Goal: Task Accomplishment & Management: Manage account settings

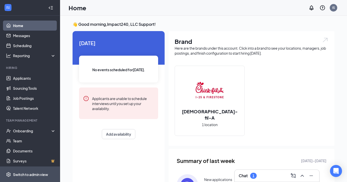
click at [22, 175] on div "Switch to admin view" at bounding box center [30, 174] width 35 height 5
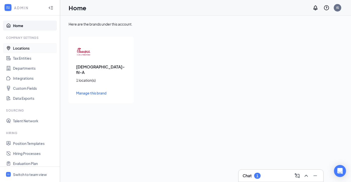
click at [29, 48] on link "Locations" at bounding box center [34, 48] width 43 height 10
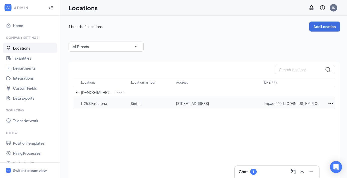
click at [331, 103] on icon "Ellipses" at bounding box center [331, 103] width 5 height 1
click at [304, 115] on div "Edit" at bounding box center [309, 118] width 50 height 11
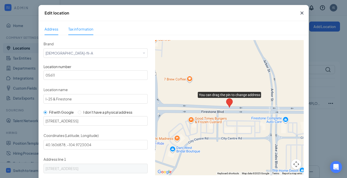
click at [80, 30] on span "Tax information" at bounding box center [80, 29] width 25 height 5
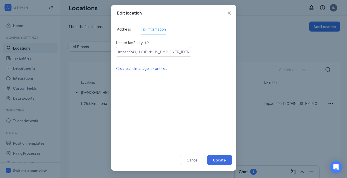
click at [229, 12] on icon "Cross" at bounding box center [229, 13] width 6 height 6
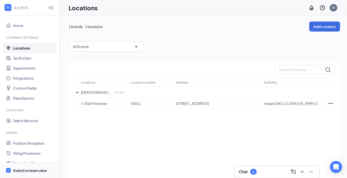
click at [27, 173] on div "Switch to team view" at bounding box center [30, 170] width 34 height 5
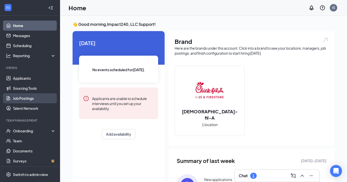
click at [26, 99] on link "Job Postings" at bounding box center [34, 98] width 43 height 10
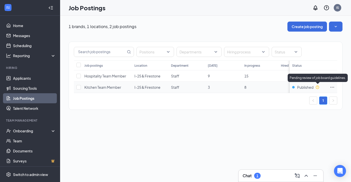
click at [318, 87] on icon "Clock" at bounding box center [317, 87] width 4 height 4
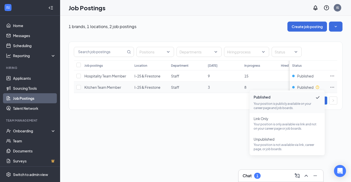
click at [333, 87] on icon "Ellipses" at bounding box center [332, 87] width 5 height 5
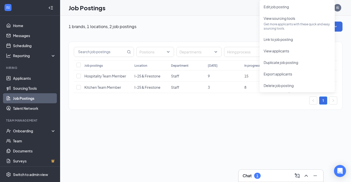
click at [288, 140] on div "1 brands, 1 locations, 2 job postings Create job posting Positions Departments …" at bounding box center [205, 99] width 291 height 166
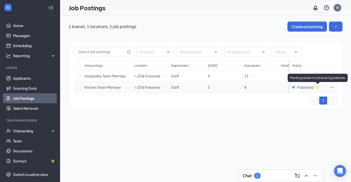
click at [318, 85] on icon "Clock" at bounding box center [317, 87] width 4 height 4
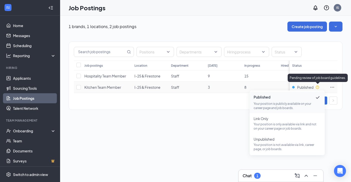
click at [318, 75] on div "Pending review of job board guidelines." at bounding box center [318, 78] width 60 height 8
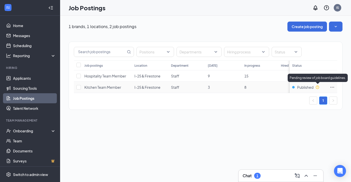
click at [318, 78] on div "Pending review of job board guidelines." at bounding box center [318, 78] width 60 height 8
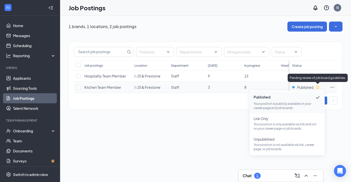
click at [318, 87] on icon "Clock" at bounding box center [317, 87] width 4 height 4
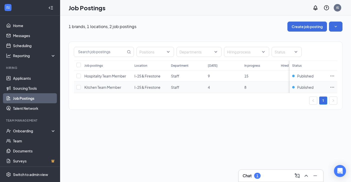
click at [102, 88] on span "Kitchen Team Member" at bounding box center [102, 87] width 37 height 5
click at [331, 88] on icon "Ellipses" at bounding box center [332, 87] width 5 height 5
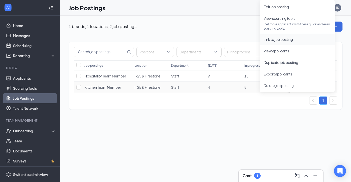
click at [283, 40] on span "Link to job posting" at bounding box center [278, 39] width 29 height 5
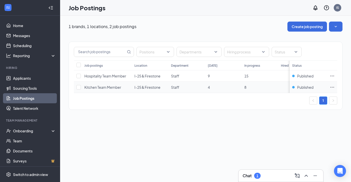
click at [333, 87] on icon "Ellipses" at bounding box center [332, 87] width 5 height 5
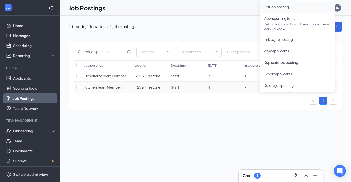
click at [282, 8] on span "Edit job posting" at bounding box center [276, 7] width 25 height 5
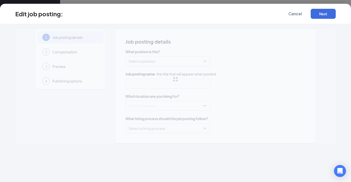
type input "Kitchen Team Member"
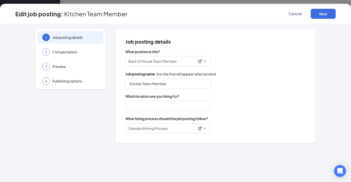
type input "I-25 & Firestone"
click at [171, 106] on input "I-25 & Firestone" at bounding box center [167, 106] width 85 height 10
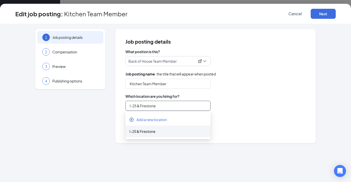
click at [147, 132] on div "I-25 & Firestone" at bounding box center [167, 131] width 77 height 6
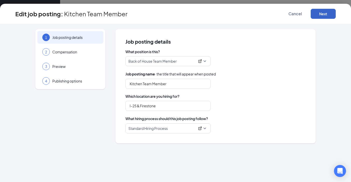
click at [327, 11] on button "Next" at bounding box center [323, 14] width 25 height 10
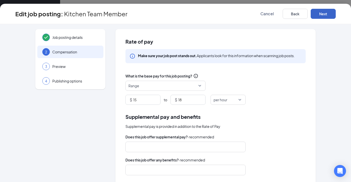
click at [330, 15] on button "Next" at bounding box center [323, 14] width 25 height 10
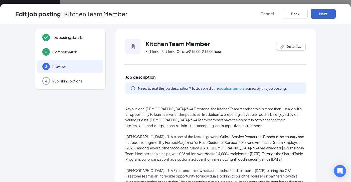
click at [330, 15] on button "Next" at bounding box center [323, 14] width 25 height 10
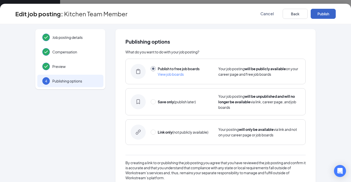
click at [330, 16] on button "Publish" at bounding box center [323, 14] width 25 height 10
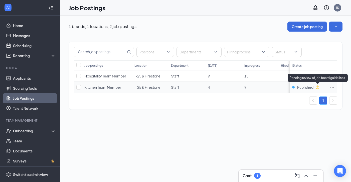
click at [317, 87] on icon "Clock" at bounding box center [317, 86] width 3 height 3
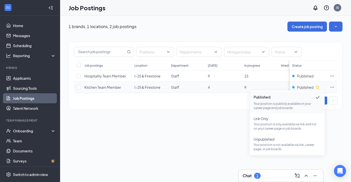
click at [334, 87] on icon "Ellipses" at bounding box center [332, 87] width 4 height 1
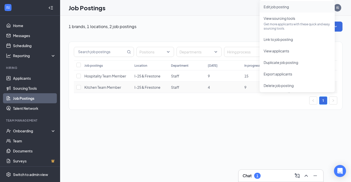
click at [285, 7] on span "Edit job posting" at bounding box center [276, 7] width 25 height 5
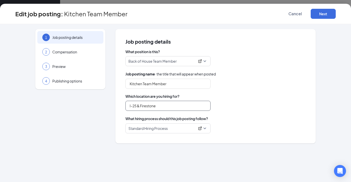
click at [150, 104] on input "I-25 & Firestone" at bounding box center [167, 106] width 85 height 10
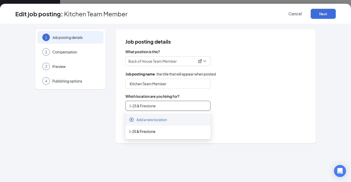
click at [149, 117] on span "Add a new location" at bounding box center [151, 119] width 31 height 5
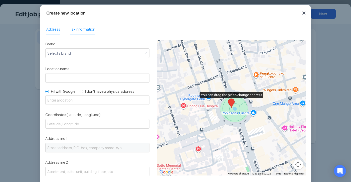
click at [80, 30] on span "Tax information" at bounding box center [82, 29] width 25 height 5
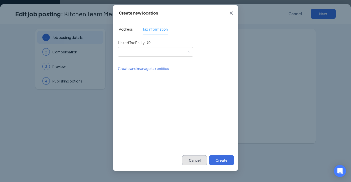
click at [196, 156] on button "Cancel" at bounding box center [194, 160] width 25 height 10
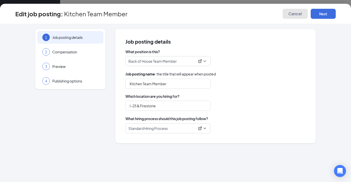
click at [297, 16] on span "Cancel" at bounding box center [295, 13] width 14 height 5
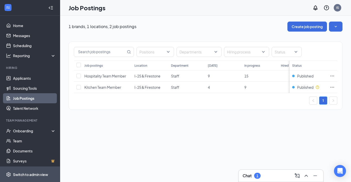
click at [38, 174] on div "Switch to admin view" at bounding box center [30, 174] width 35 height 5
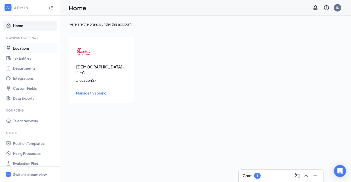
click at [20, 47] on link "Locations" at bounding box center [34, 48] width 43 height 10
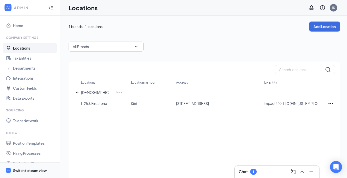
click at [34, 172] on div "Switch to team view" at bounding box center [30, 170] width 34 height 5
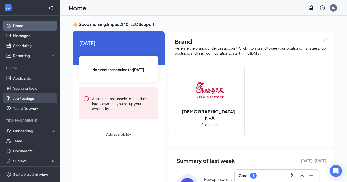
click at [30, 96] on link "Job Postings" at bounding box center [34, 98] width 43 height 10
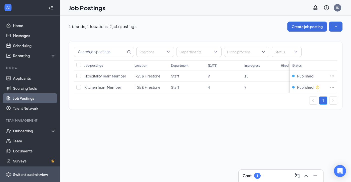
click at [41, 173] on div "Switch to admin view" at bounding box center [30, 174] width 35 height 5
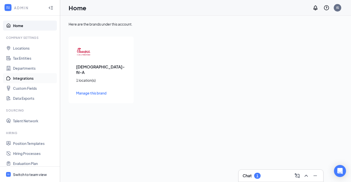
click at [32, 81] on link "Integrations" at bounding box center [34, 78] width 43 height 10
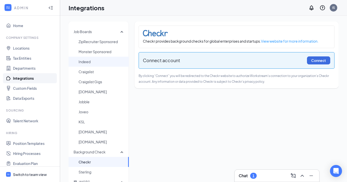
click at [97, 62] on span "Indeed" at bounding box center [102, 62] width 46 height 10
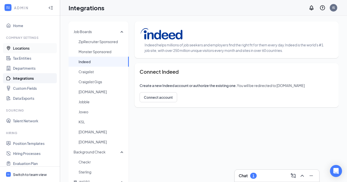
click at [28, 48] on link "Locations" at bounding box center [34, 48] width 43 height 10
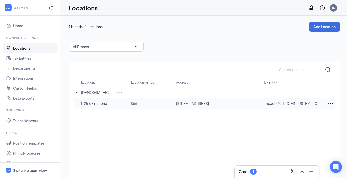
click at [97, 104] on p "I-25 & Firestone" at bounding box center [103, 103] width 45 height 5
click at [330, 103] on icon "Ellipses" at bounding box center [331, 103] width 5 height 1
click at [294, 119] on p "Edit" at bounding box center [309, 118] width 42 height 5
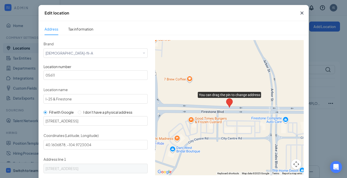
click at [301, 11] on icon "Cross" at bounding box center [302, 13] width 6 height 6
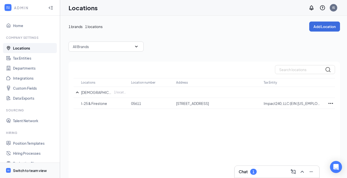
click at [27, 173] on div "Switch to team view" at bounding box center [30, 170] width 34 height 5
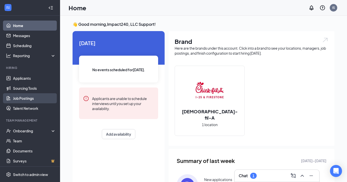
click at [24, 99] on link "Job Postings" at bounding box center [34, 98] width 43 height 10
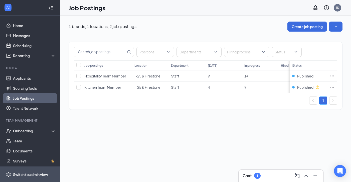
click at [25, 176] on div "Switch to admin view" at bounding box center [30, 174] width 35 height 5
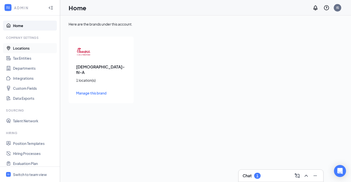
click at [27, 47] on link "Locations" at bounding box center [34, 48] width 43 height 10
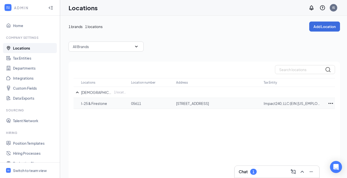
click at [331, 101] on icon "Ellipses" at bounding box center [331, 103] width 6 height 6
click at [292, 116] on div "Edit" at bounding box center [309, 118] width 50 height 11
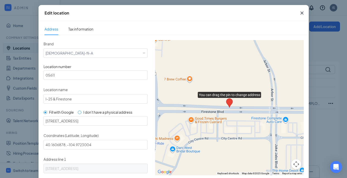
click at [78, 111] on input "I don't have a physical address" at bounding box center [80, 113] width 4 height 4
radio input "true"
radio input "false"
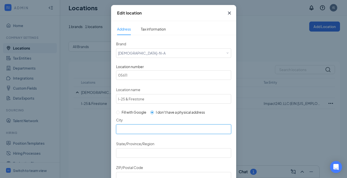
click at [121, 128] on input "City" at bounding box center [173, 129] width 115 height 10
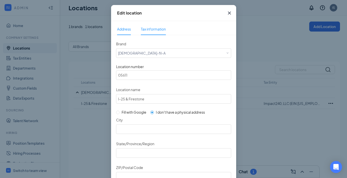
click at [152, 24] on span "Tax information" at bounding box center [153, 29] width 25 height 12
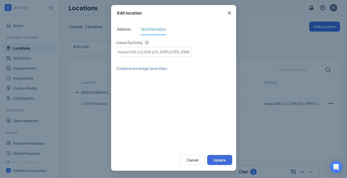
click at [229, 13] on icon "Cross" at bounding box center [229, 13] width 3 height 3
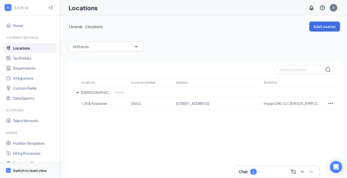
click at [30, 172] on div "Switch to team view" at bounding box center [30, 170] width 34 height 5
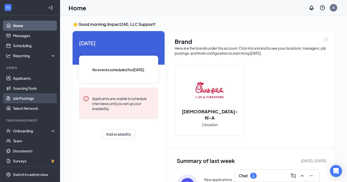
click at [22, 98] on link "Job Postings" at bounding box center [34, 98] width 43 height 10
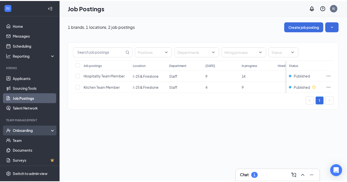
scroll to position [2, 0]
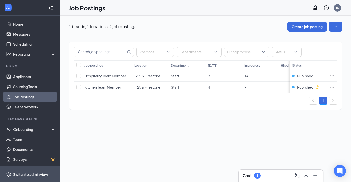
click at [31, 175] on div "Switch to admin view" at bounding box center [30, 174] width 35 height 5
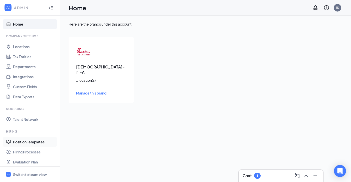
click at [29, 140] on link "Position Templates" at bounding box center [34, 142] width 43 height 10
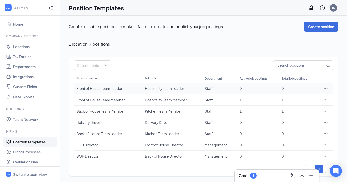
scroll to position [1, 0]
click at [157, 99] on div "Hospitality Team Member" at bounding box center [172, 98] width 55 height 5
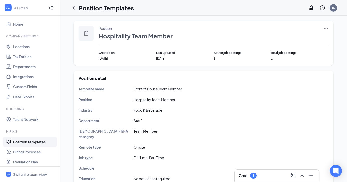
click at [326, 26] on icon "Ellipses" at bounding box center [326, 28] width 5 height 5
click at [293, 37] on span "Edit" at bounding box center [303, 39] width 43 height 6
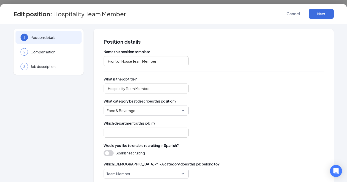
type input "Staff"
click at [161, 88] on input "Hospitality Team Member" at bounding box center [146, 88] width 85 height 10
type input "Hospitality Team Member -"
click at [290, 13] on span "Cancel" at bounding box center [294, 13] width 14 height 5
